Goal: Task Accomplishment & Management: Manage account settings

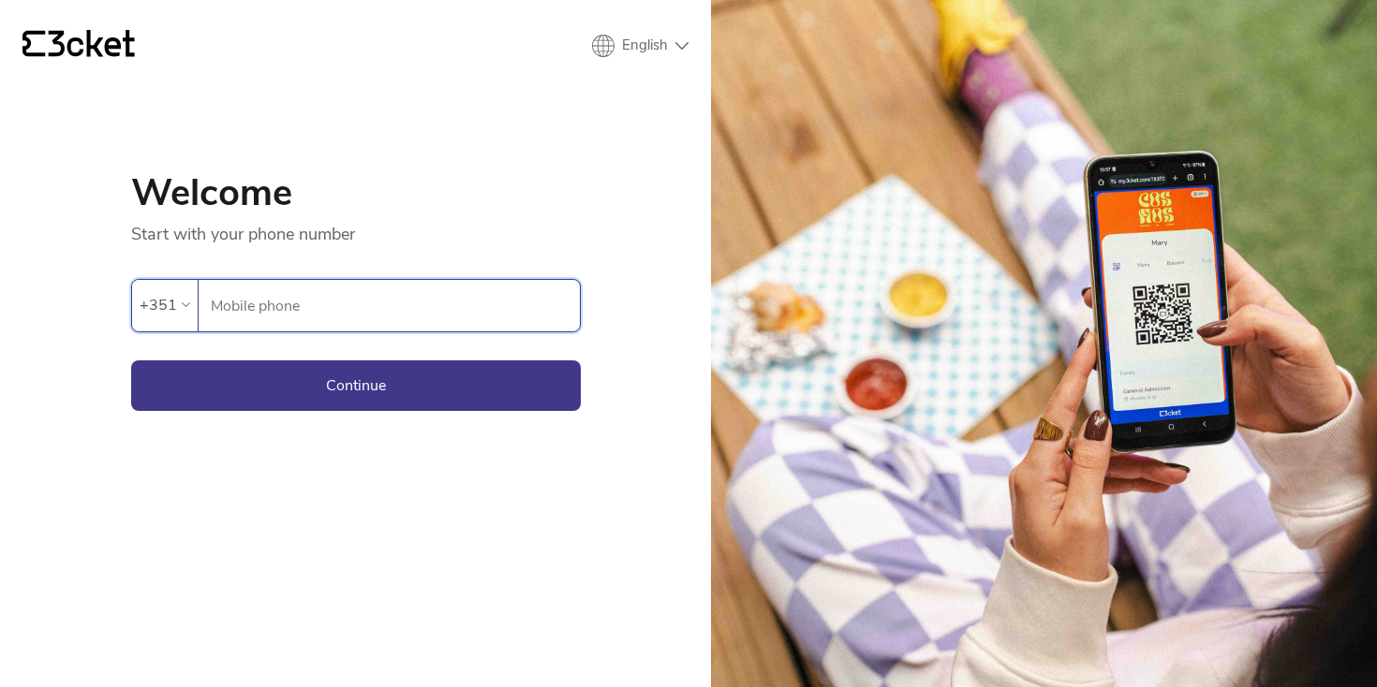
click at [391, 304] on input "Mobile phone" at bounding box center [395, 306] width 370 height 52
click at [343, 308] on input "Mobile phone" at bounding box center [395, 306] width 370 height 52
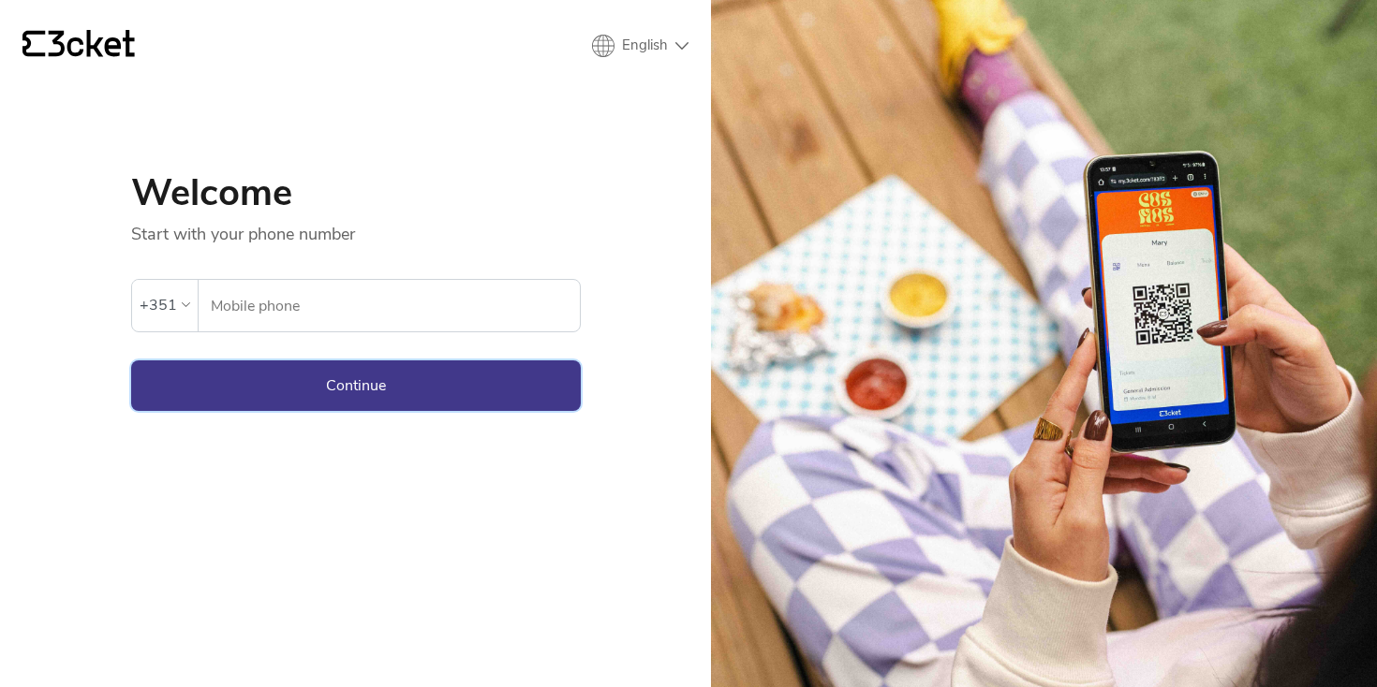
type input "915481990"
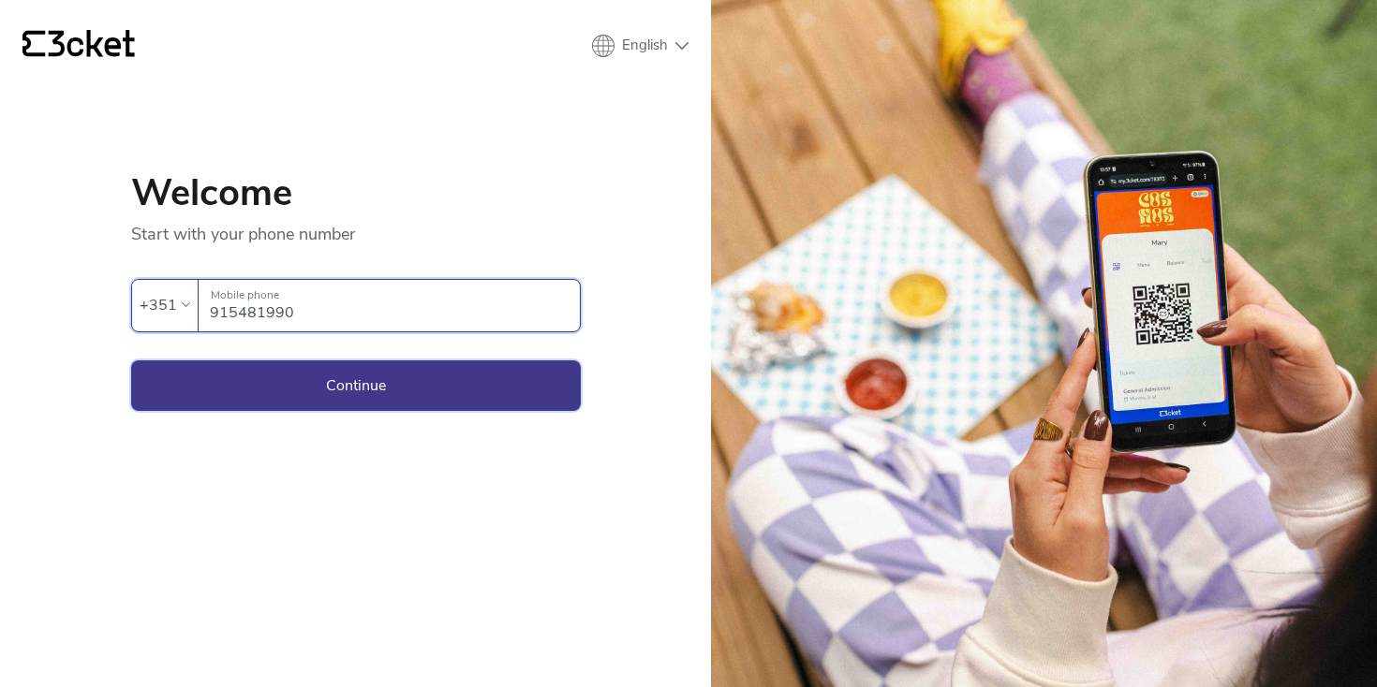
click at [359, 384] on button "Continue" at bounding box center [356, 386] width 450 height 51
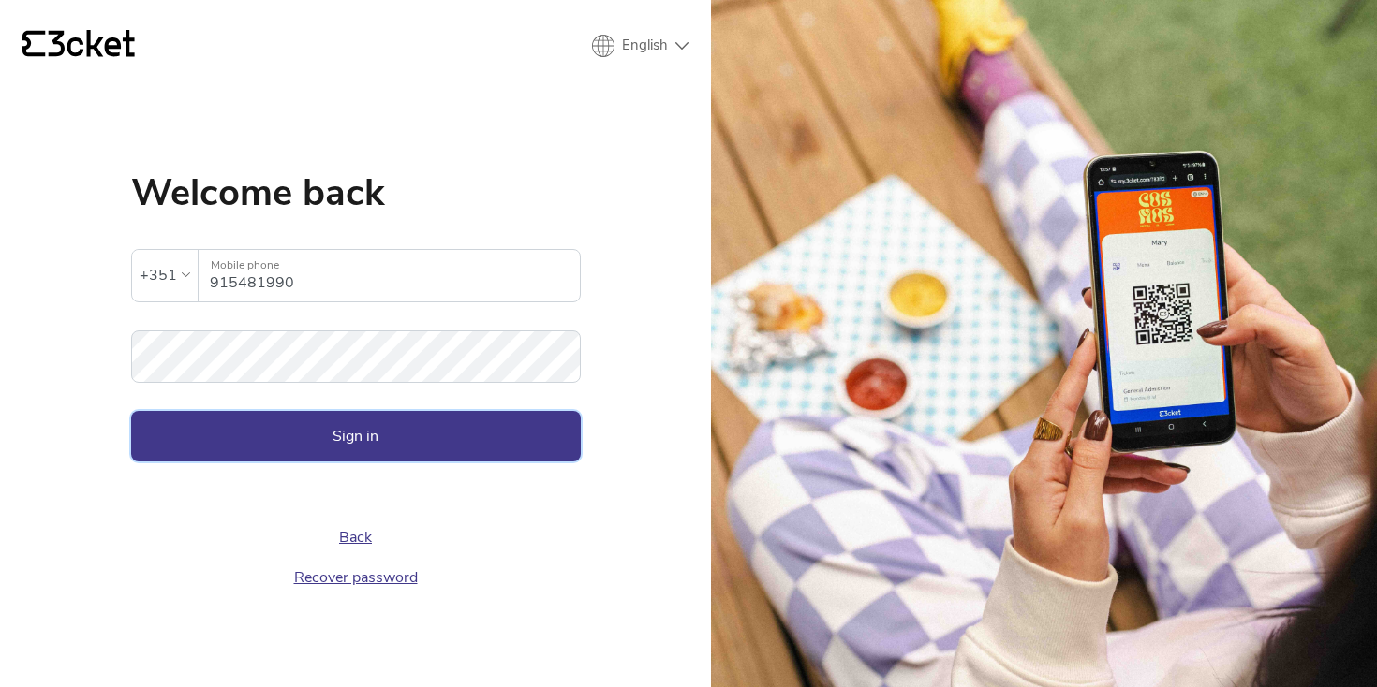
click at [369, 430] on button "Sign in" at bounding box center [356, 436] width 450 height 51
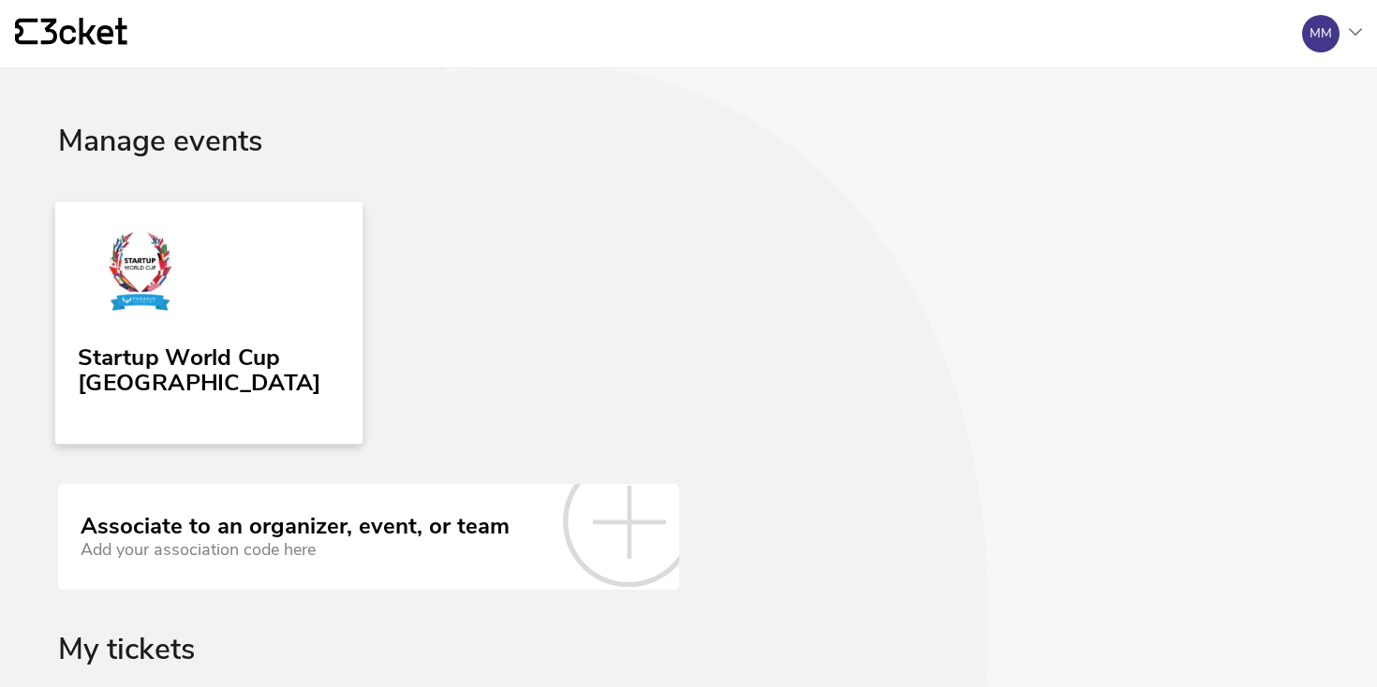
click at [269, 339] on div "Startup World Cup Portugal" at bounding box center [208, 367] width 261 height 60
